Goal: Task Accomplishment & Management: Use online tool/utility

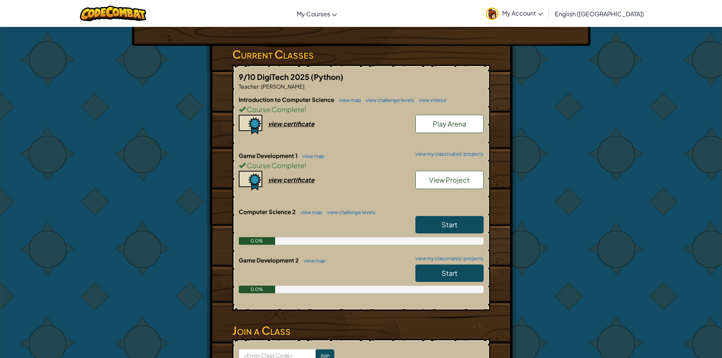
scroll to position [152, 0]
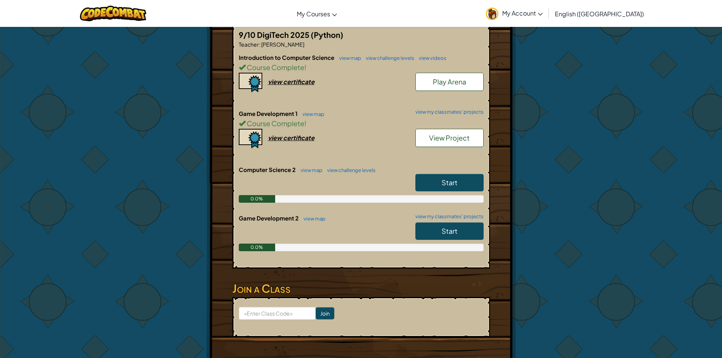
click at [439, 140] on span "View Project" at bounding box center [449, 138] width 41 height 9
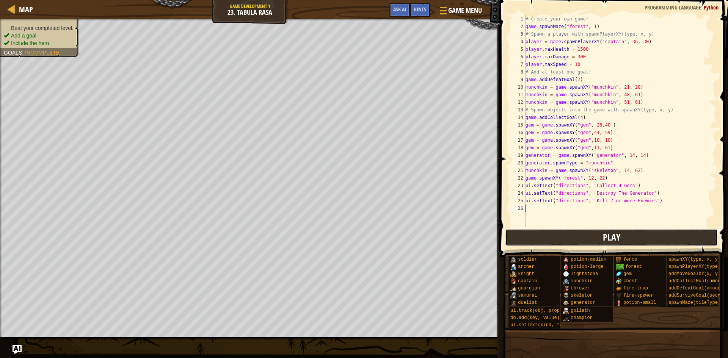
click at [539, 234] on button "Play" at bounding box center [612, 237] width 213 height 17
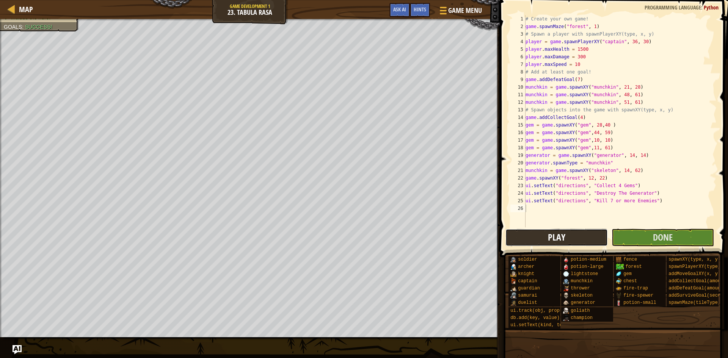
click at [530, 242] on button "Play" at bounding box center [557, 237] width 102 height 17
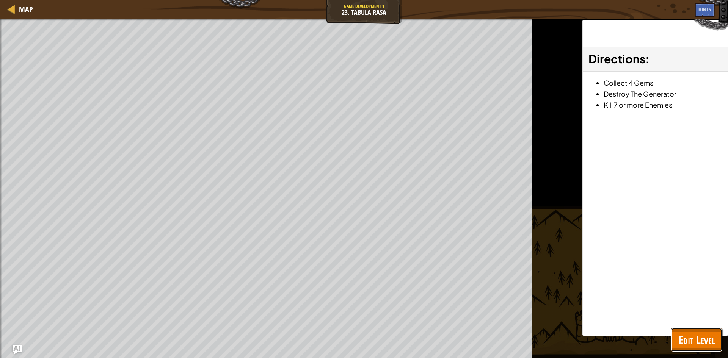
click at [684, 336] on span "Edit Level" at bounding box center [697, 340] width 36 height 16
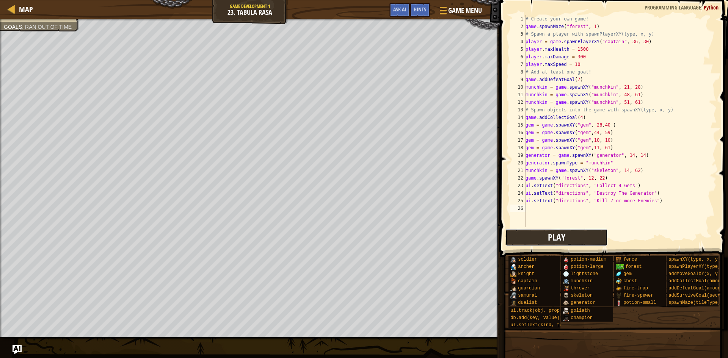
click at [531, 237] on button "Play" at bounding box center [557, 237] width 102 height 17
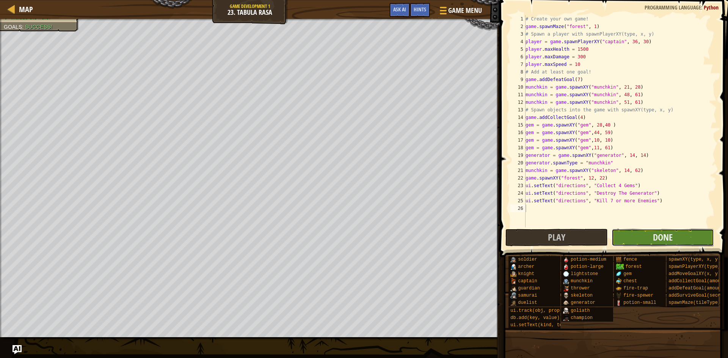
click at [637, 244] on button "Done" at bounding box center [663, 237] width 102 height 17
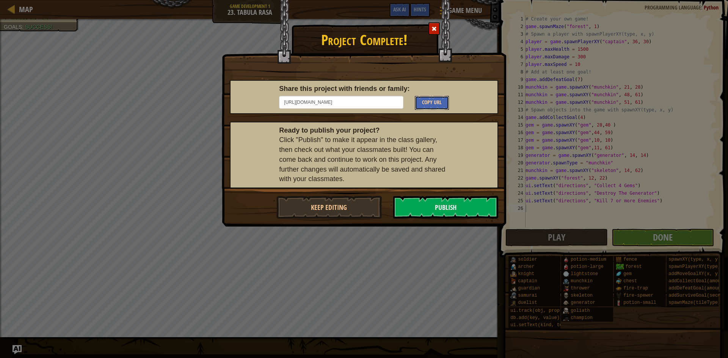
click at [432, 105] on span "Copy URL" at bounding box center [432, 102] width 20 height 7
click at [411, 210] on button "Publish" at bounding box center [445, 207] width 105 height 23
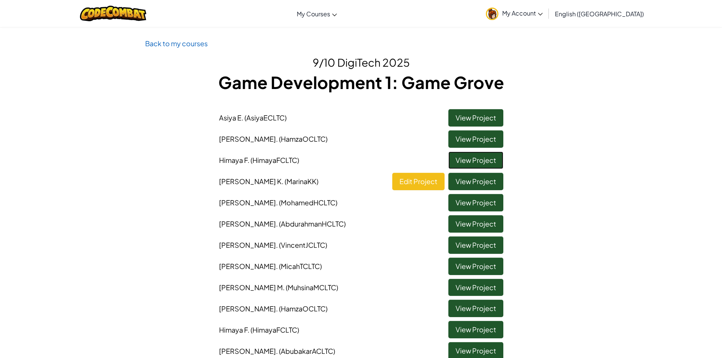
click at [481, 158] on link "View Project" at bounding box center [476, 160] width 55 height 17
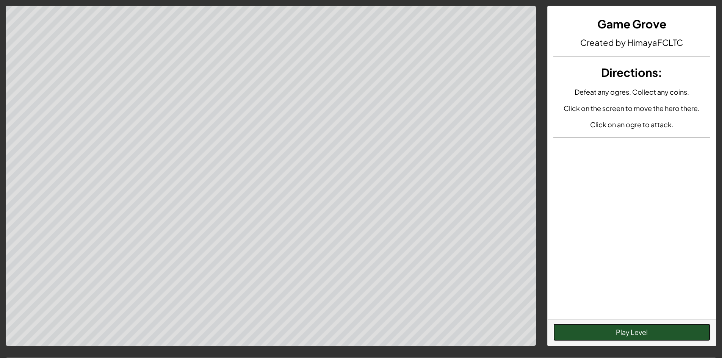
click at [600, 334] on button "Play Level" at bounding box center [632, 332] width 157 height 17
